Goal: Download file/media

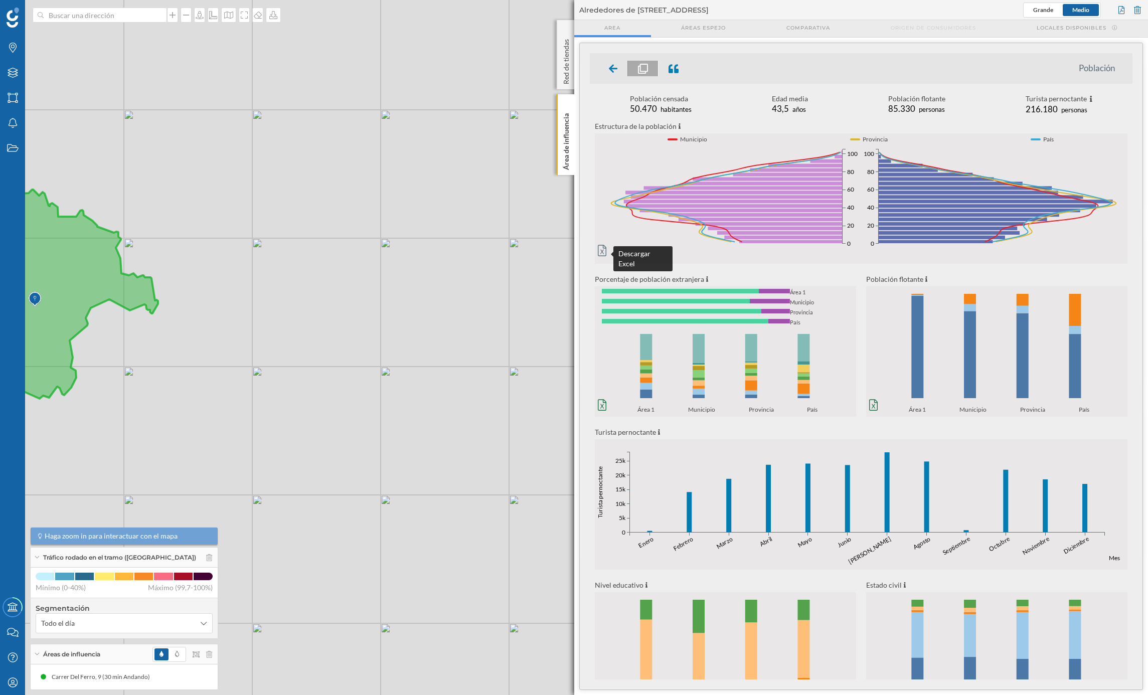
click at [598, 256] on icon at bounding box center [602, 251] width 9 height 12
